Goal: Task Accomplishment & Management: Manage account settings

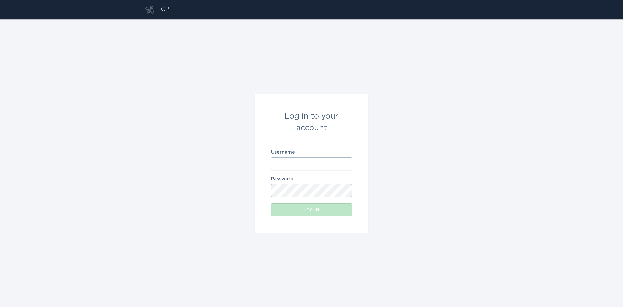
click at [304, 159] on input "Username" at bounding box center [311, 163] width 81 height 13
type input "[EMAIL_ADDRESS][DOMAIN_NAME]"
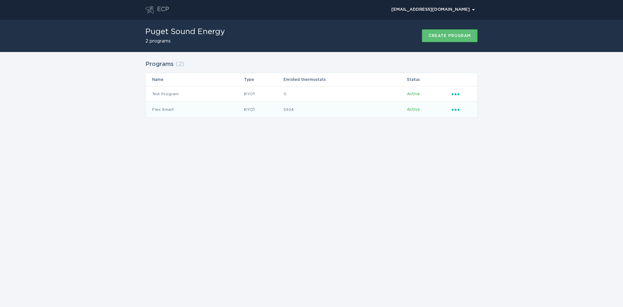
click at [458, 111] on icon "Ellipsis" at bounding box center [456, 109] width 9 height 6
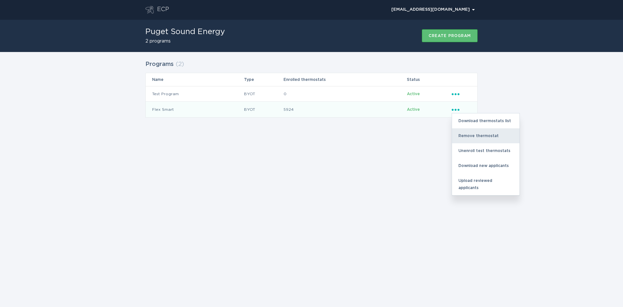
click at [464, 131] on div "Remove thermostat" at bounding box center [486, 135] width 68 height 15
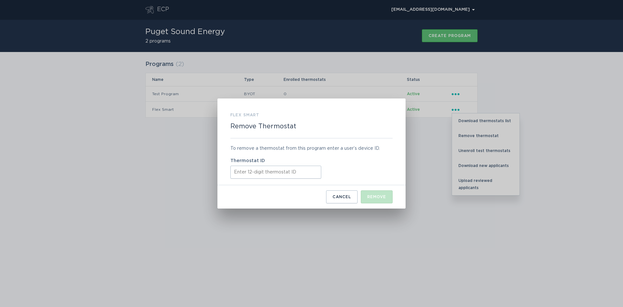
click at [234, 172] on input "Thermostat ID" at bounding box center [276, 172] width 91 height 13
paste input "521707063753"
type input "521707063753"
click at [379, 198] on div "Remove" at bounding box center [377, 197] width 19 height 4
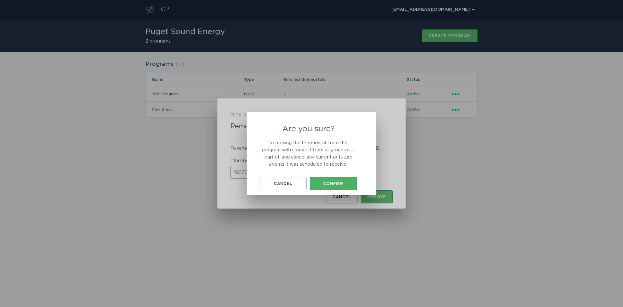
click at [334, 182] on div "Confirm" at bounding box center [333, 183] width 41 height 4
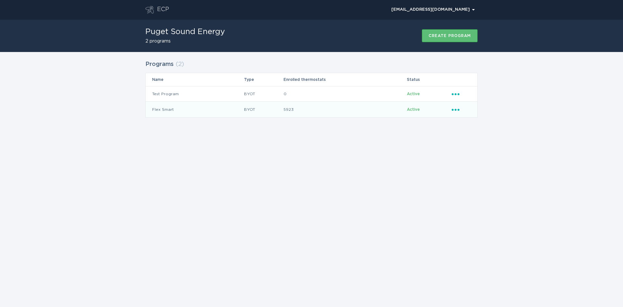
click at [459, 107] on icon "Ellipsis" at bounding box center [456, 109] width 9 height 6
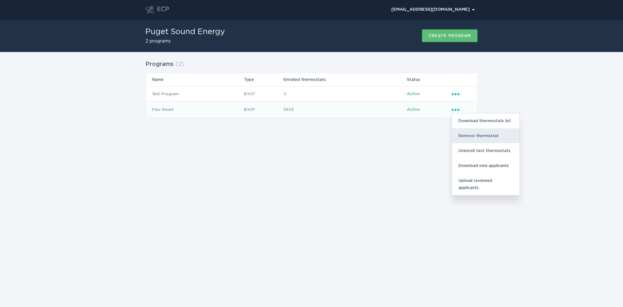
click at [469, 133] on div "Remove thermostat" at bounding box center [486, 135] width 68 height 15
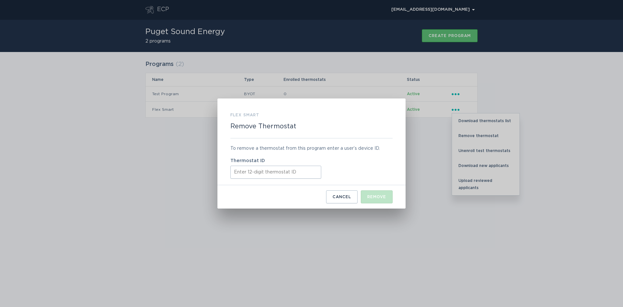
click at [246, 172] on input "Thermostat ID" at bounding box center [276, 172] width 91 height 13
paste input "531686096840"
type input "531686096840"
click at [377, 193] on button "Remove" at bounding box center [377, 196] width 32 height 13
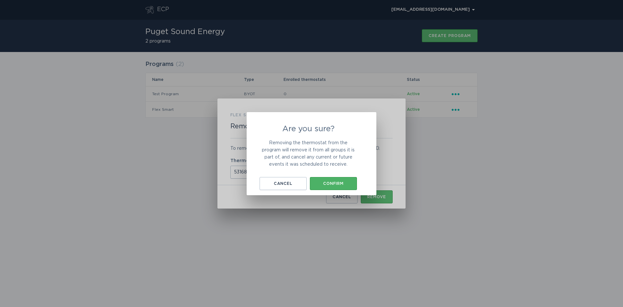
click at [338, 186] on button "Confirm" at bounding box center [333, 183] width 47 height 13
